Goal: Book appointment/travel/reservation

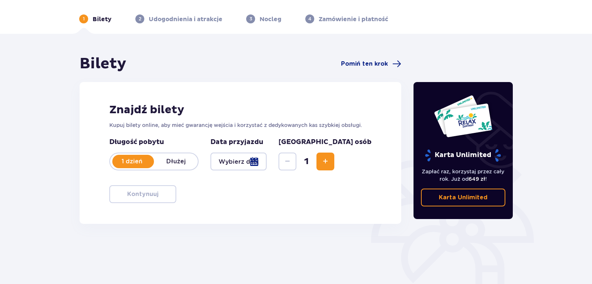
scroll to position [37, 0]
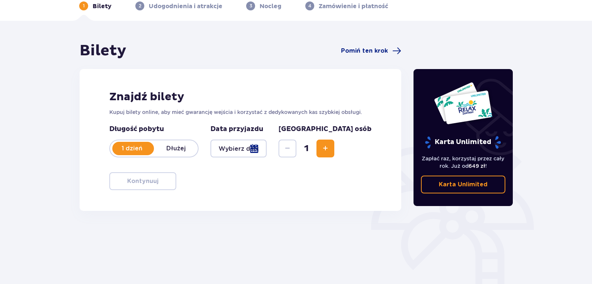
click at [135, 151] on p "1 dzień" at bounding box center [132, 149] width 44 height 8
click at [267, 150] on div at bounding box center [238, 149] width 56 height 18
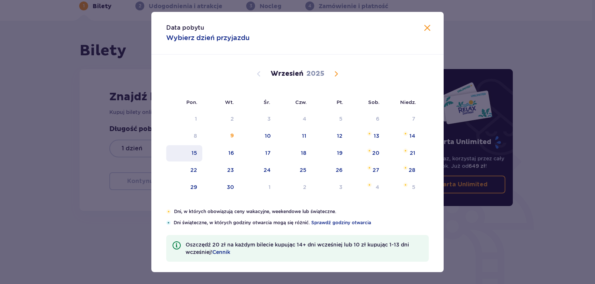
click at [193, 154] on div "15" at bounding box center [194, 152] width 6 height 7
click at [228, 153] on div "16" at bounding box center [231, 152] width 6 height 7
type input "[DATE] - [DATE]"
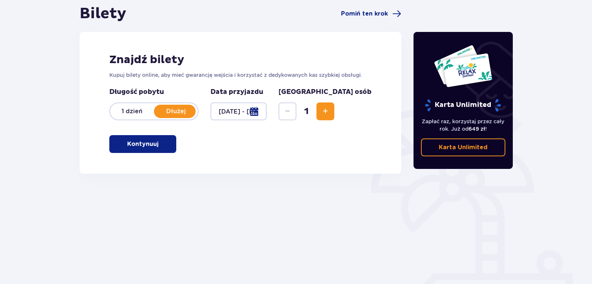
click at [148, 143] on p "Kontynuuj" at bounding box center [142, 144] width 31 height 8
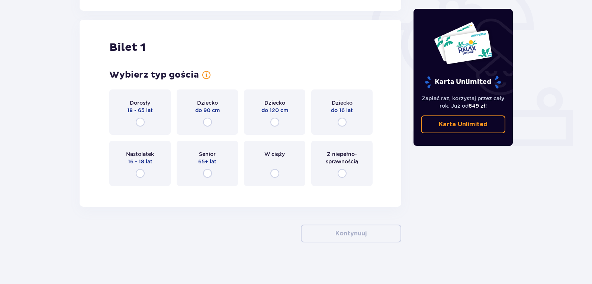
scroll to position [241, 0]
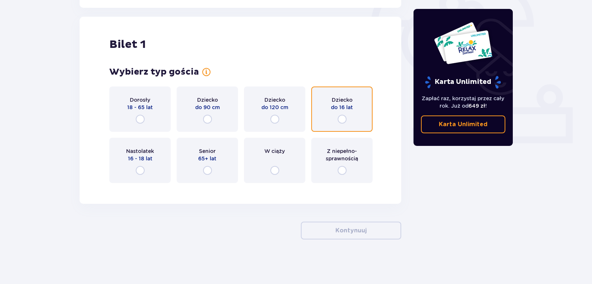
click at [342, 120] on input "radio" at bounding box center [342, 119] width 9 height 9
radio input "true"
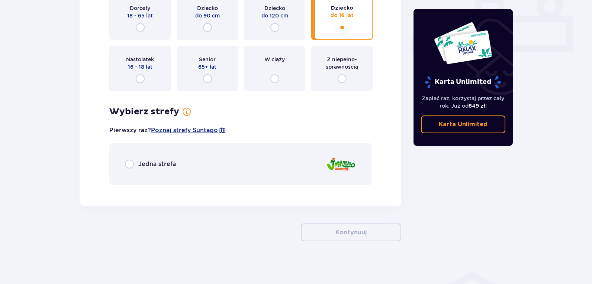
scroll to position [334, 0]
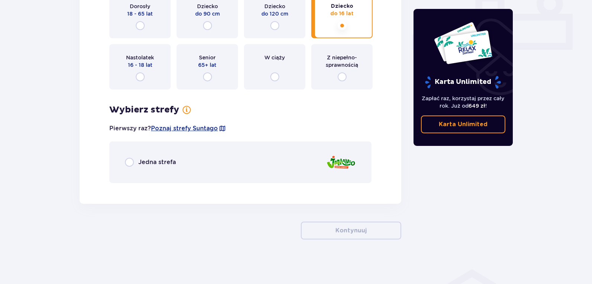
click at [148, 163] on p "Jedna strefa" at bounding box center [157, 162] width 38 height 8
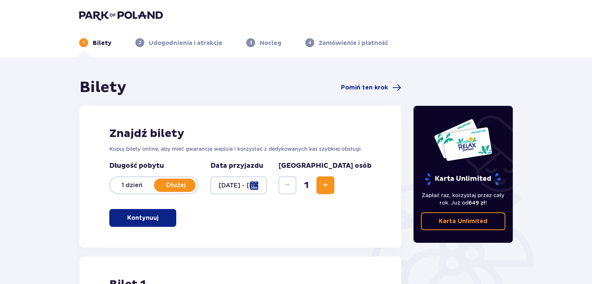
scroll to position [0, 0]
